Goal: Task Accomplishment & Management: Use online tool/utility

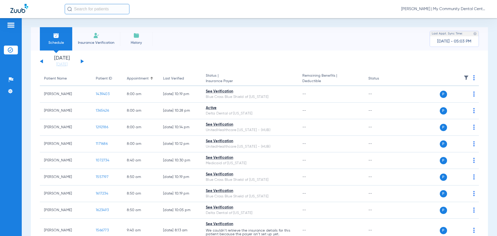
drag, startPoint x: 442, startPoint y: 8, endPoint x: 440, endPoint y: 15, distance: 7.5
click at [442, 8] on span "[PERSON_NAME] | My Community Dental Centers" at bounding box center [443, 8] width 85 height 5
click at [473, 15] on button "Account Selection" at bounding box center [467, 18] width 37 height 10
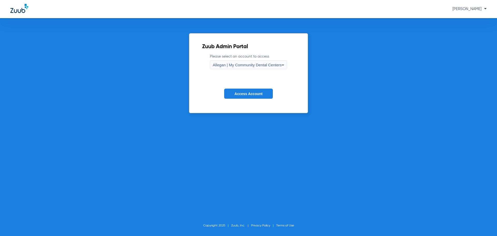
click at [238, 65] on span "Allegan | My Community Dental Centers" at bounding box center [247, 65] width 69 height 4
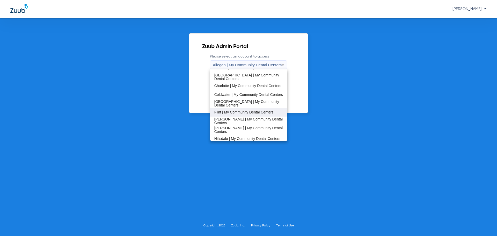
scroll to position [52, 0]
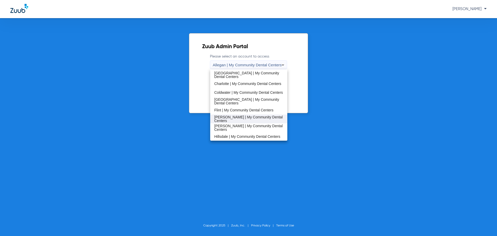
click at [231, 115] on mat-option "[PERSON_NAME] | My Community Dental Centers" at bounding box center [248, 118] width 77 height 9
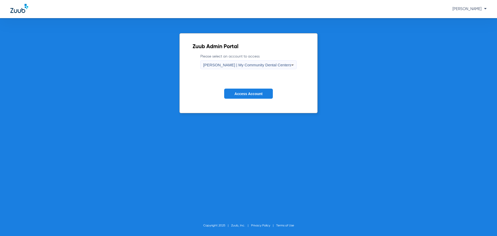
click at [234, 94] on button "Access Account" at bounding box center [248, 94] width 49 height 10
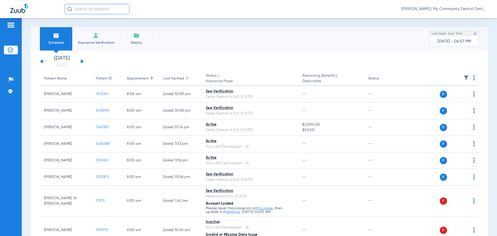
click at [187, 77] on div at bounding box center [187, 77] width 1 height 1
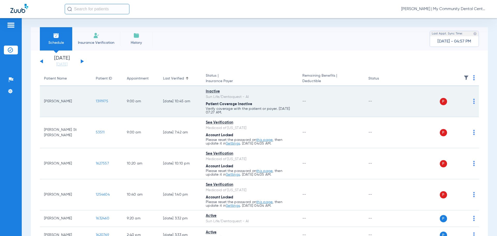
drag, startPoint x: 45, startPoint y: 100, endPoint x: 71, endPoint y: 103, distance: 26.3
click at [71, 103] on td "[PERSON_NAME]" at bounding box center [66, 101] width 52 height 31
copy td "[PERSON_NAME]"
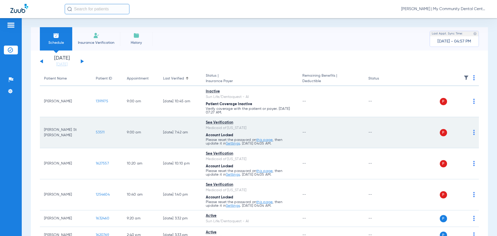
drag, startPoint x: 44, startPoint y: 133, endPoint x: 69, endPoint y: 137, distance: 25.4
click at [69, 137] on td "[PERSON_NAME] St [PERSON_NAME]" at bounding box center [66, 132] width 52 height 31
copy td "[PERSON_NAME] St [PERSON_NAME]"
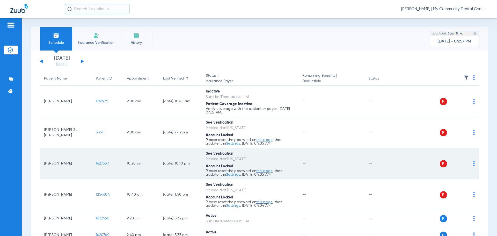
drag, startPoint x: 44, startPoint y: 163, endPoint x: 77, endPoint y: 170, distance: 33.8
click at [77, 170] on td "[PERSON_NAME]" at bounding box center [66, 163] width 52 height 31
copy td "[PERSON_NAME]"
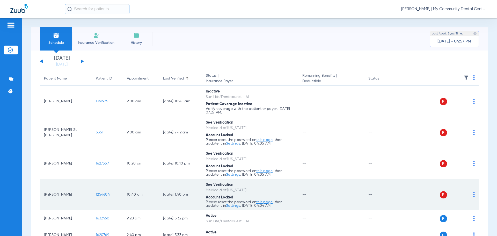
drag, startPoint x: 44, startPoint y: 195, endPoint x: 72, endPoint y: 196, distance: 28.5
click at [72, 196] on td "[PERSON_NAME]" at bounding box center [66, 194] width 52 height 31
copy td "[PERSON_NAME]"
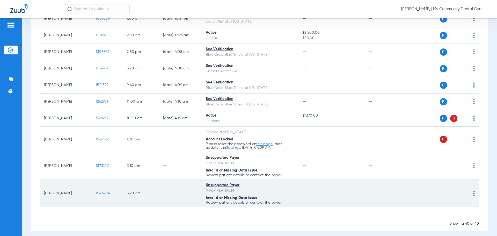
scroll to position [635, 0]
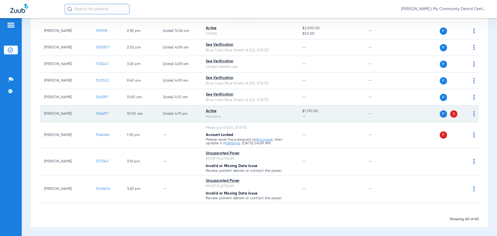
drag, startPoint x: 41, startPoint y: 113, endPoint x: 71, endPoint y: 114, distance: 30.3
click at [71, 114] on td "[PERSON_NAME]" at bounding box center [66, 114] width 52 height 17
copy td "[PERSON_NAME]"
click at [99, 113] on span "1366297" at bounding box center [102, 114] width 13 height 4
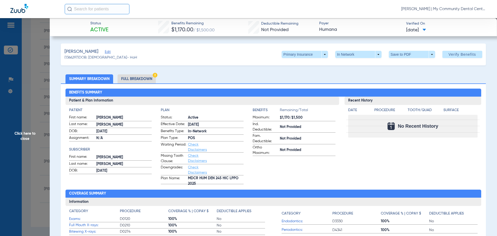
click at [288, 198] on h3 "Information" at bounding box center [274, 202] width 416 height 8
click at [20, 129] on span "Click here to close" at bounding box center [25, 136] width 50 height 236
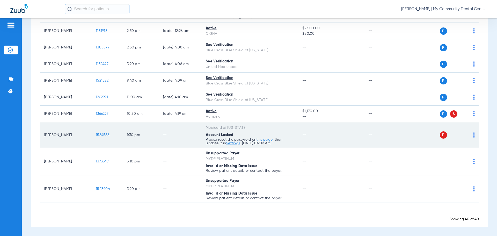
drag, startPoint x: 45, startPoint y: 133, endPoint x: 68, endPoint y: 137, distance: 23.6
click at [68, 137] on td "[PERSON_NAME]" at bounding box center [66, 135] width 52 height 26
copy td "[PERSON_NAME]"
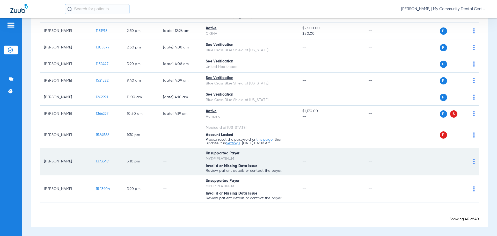
drag, startPoint x: 45, startPoint y: 161, endPoint x: 75, endPoint y: 161, distance: 30.3
click at [75, 161] on td "[PERSON_NAME]" at bounding box center [66, 161] width 52 height 27
copy td "[PERSON_NAME]"
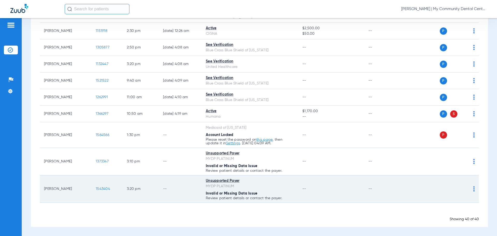
drag, startPoint x: 44, startPoint y: 190, endPoint x: 68, endPoint y: 191, distance: 24.9
click at [76, 192] on td "[PERSON_NAME]" at bounding box center [66, 188] width 52 height 27
copy td "[PERSON_NAME]"
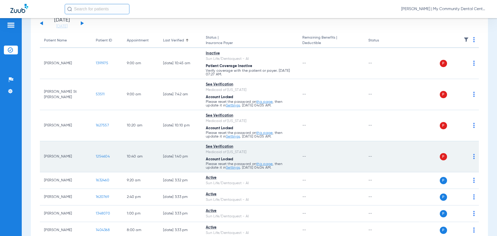
scroll to position [0, 0]
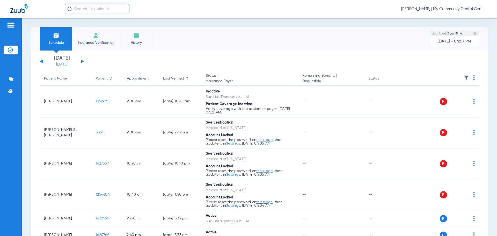
click at [70, 64] on link "[DATE]" at bounding box center [61, 64] width 31 height 5
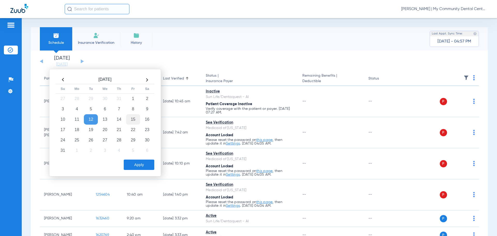
click at [133, 117] on td "15" at bounding box center [133, 119] width 14 height 10
click at [141, 164] on button "Apply" at bounding box center [139, 165] width 31 height 10
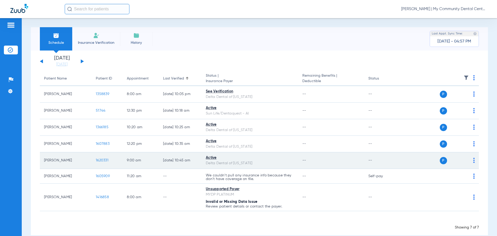
click at [105, 161] on span "1620331" at bounding box center [102, 161] width 13 height 4
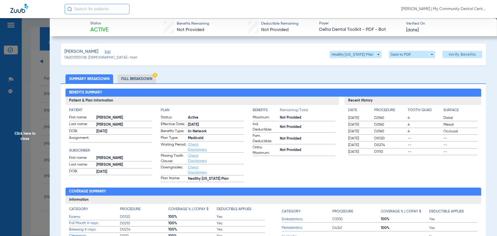
drag, startPoint x: 144, startPoint y: 76, endPoint x: 144, endPoint y: 80, distance: 3.6
click at [145, 76] on li "Full Breakdown" at bounding box center [137, 78] width 38 height 9
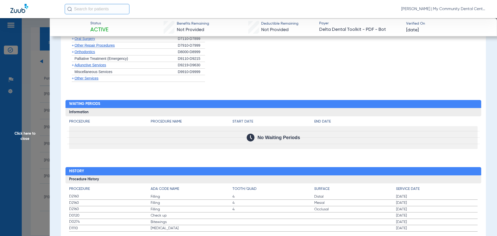
scroll to position [549, 0]
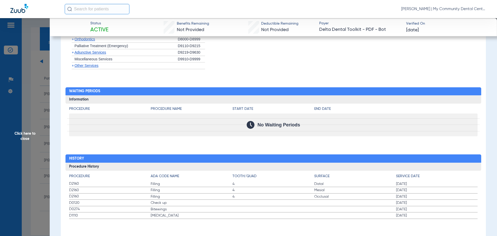
click at [28, 134] on span "Click here to close" at bounding box center [25, 136] width 50 height 236
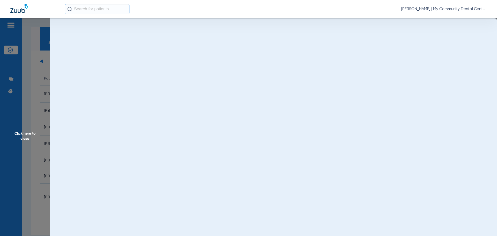
scroll to position [0, 0]
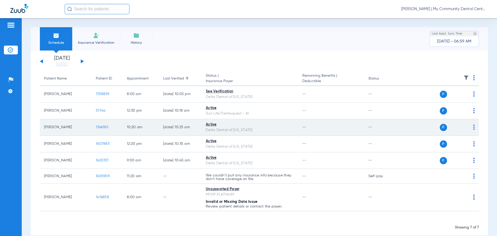
click at [103, 127] on span "1366185" at bounding box center [102, 127] width 13 height 4
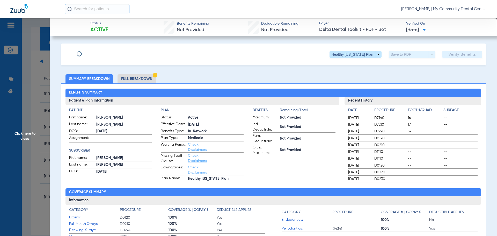
click at [139, 81] on li "Full Breakdown" at bounding box center [137, 78] width 38 height 9
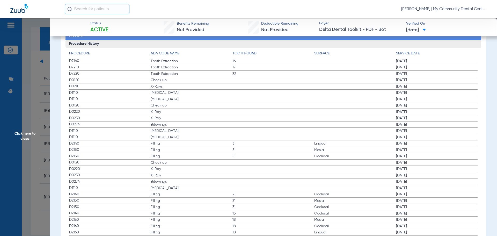
scroll to position [673, 0]
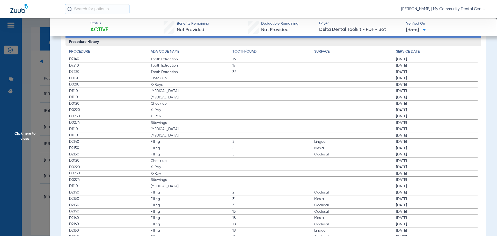
drag, startPoint x: 390, startPoint y: 83, endPoint x: 420, endPoint y: 82, distance: 29.6
click at [420, 82] on label "D0210 X-Rays [DATE]" at bounding box center [273, 85] width 409 height 6
click at [24, 135] on span "Click here to close" at bounding box center [25, 136] width 50 height 236
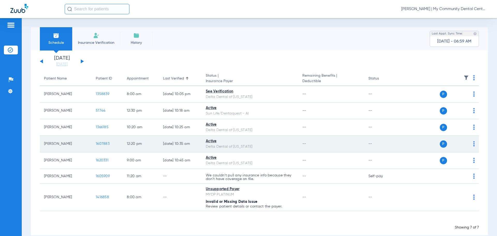
click at [100, 143] on span "1607883" at bounding box center [103, 144] width 14 height 4
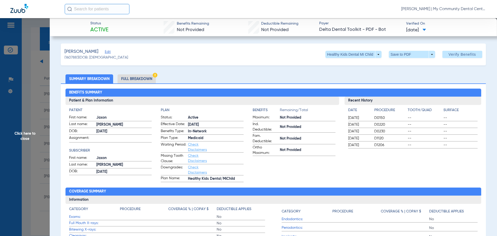
click at [140, 77] on li "Full Breakdown" at bounding box center [137, 78] width 38 height 9
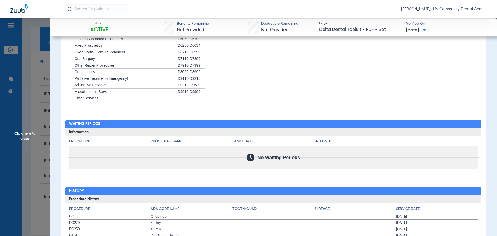
scroll to position [543, 0]
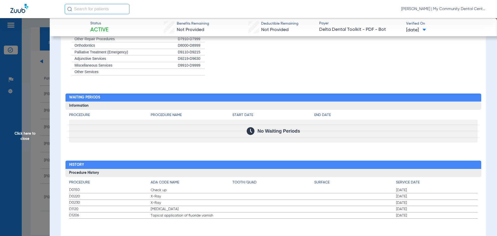
click at [21, 135] on span "Click here to close" at bounding box center [25, 136] width 50 height 236
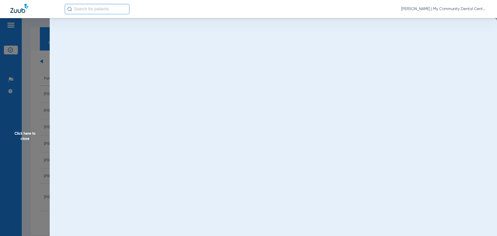
scroll to position [0, 0]
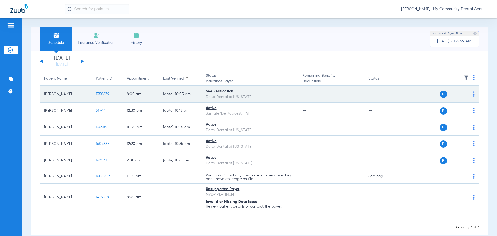
click at [103, 93] on span "1358839" at bounding box center [102, 94] width 13 height 4
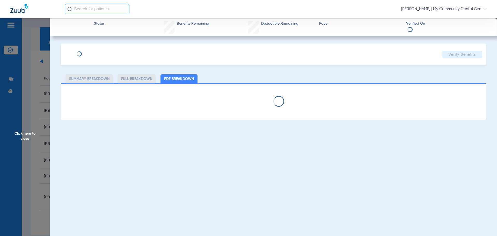
select select "page-width"
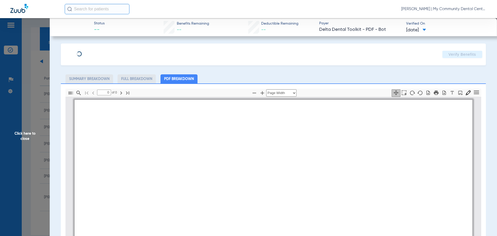
type input "1"
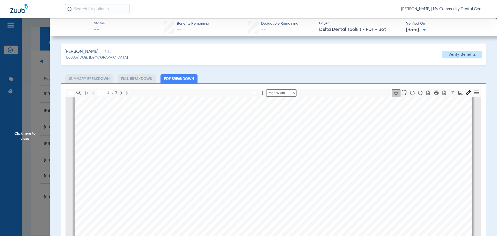
scroll to position [106, 0]
drag, startPoint x: 20, startPoint y: 132, endPoint x: 66, endPoint y: 181, distance: 67.3
click at [20, 132] on span "Click here to close" at bounding box center [25, 136] width 50 height 236
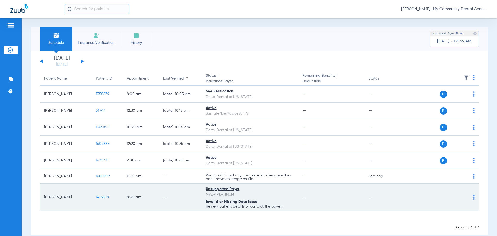
drag, startPoint x: 42, startPoint y: 196, endPoint x: 70, endPoint y: 201, distance: 28.1
click at [70, 201] on td "[PERSON_NAME]" at bounding box center [66, 197] width 52 height 27
copy td "[PERSON_NAME]"
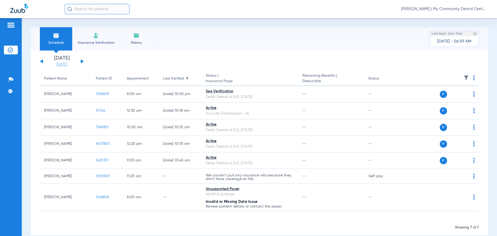
click at [59, 62] on link "[DATE]" at bounding box center [61, 64] width 31 height 5
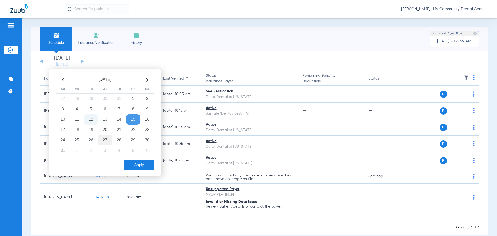
drag, startPoint x: 104, startPoint y: 130, endPoint x: 109, endPoint y: 141, distance: 12.1
click at [104, 130] on td "20" at bounding box center [105, 130] width 14 height 10
click at [141, 166] on button "Apply" at bounding box center [139, 165] width 31 height 10
